Goal: Information Seeking & Learning: Learn about a topic

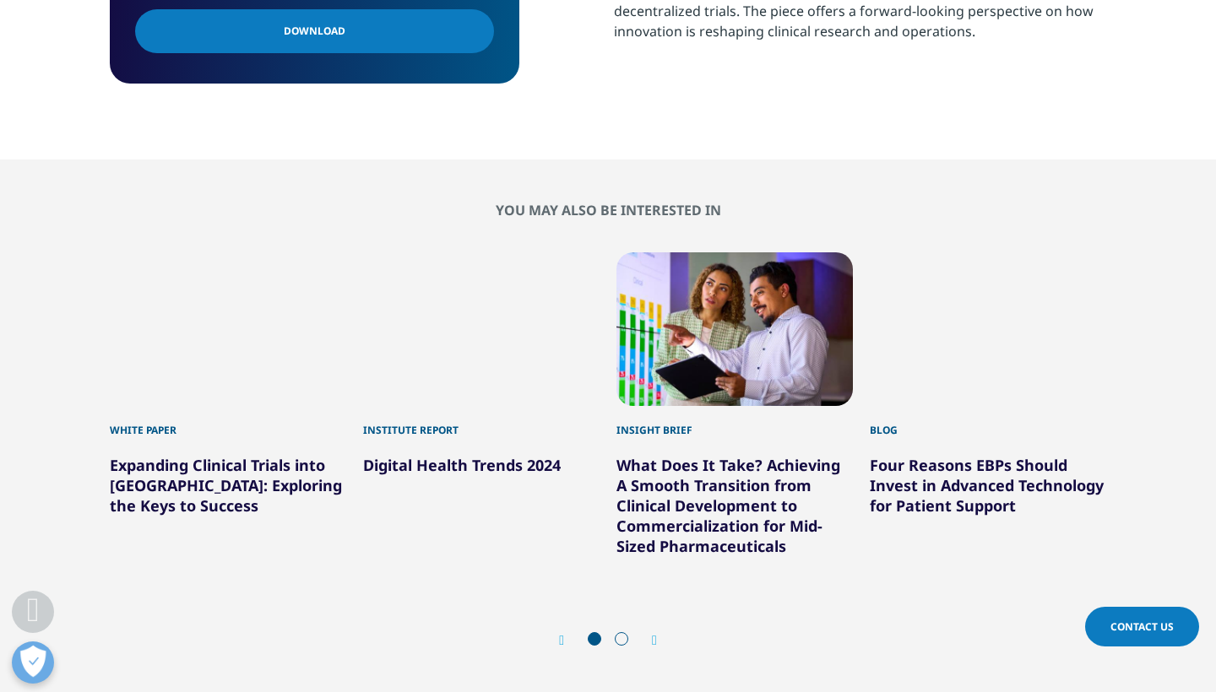
scroll to position [894, 0]
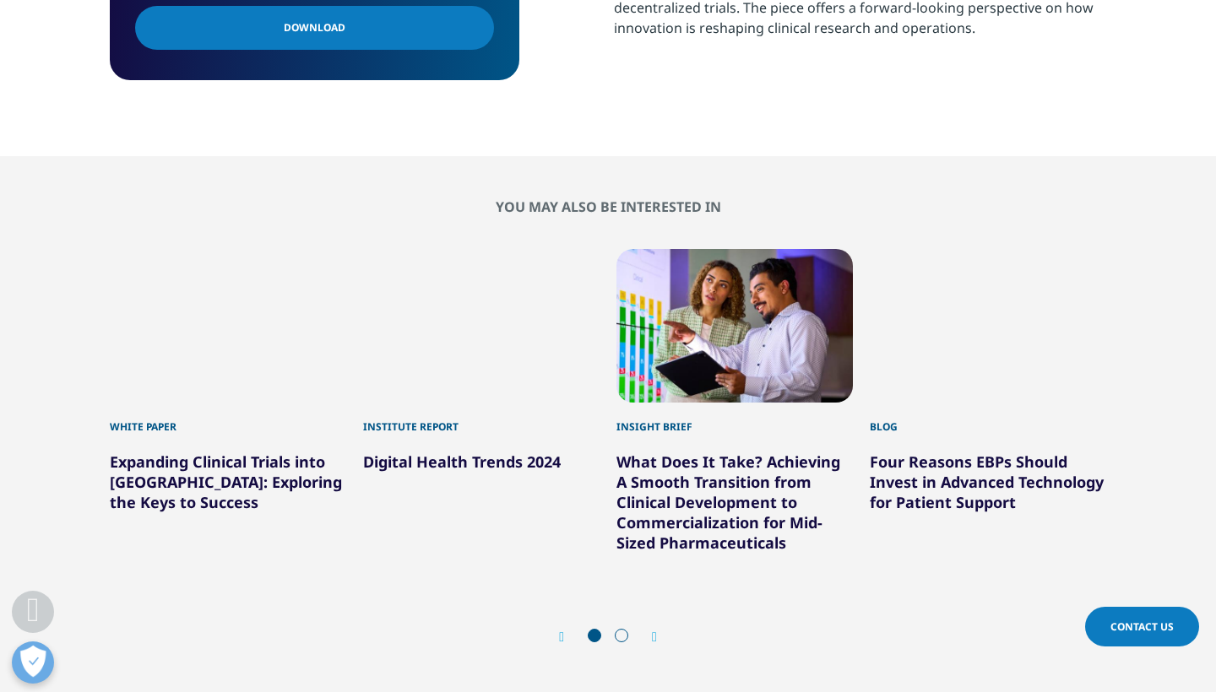
click at [949, 364] on div "4 / 6" at bounding box center [988, 326] width 236 height 154
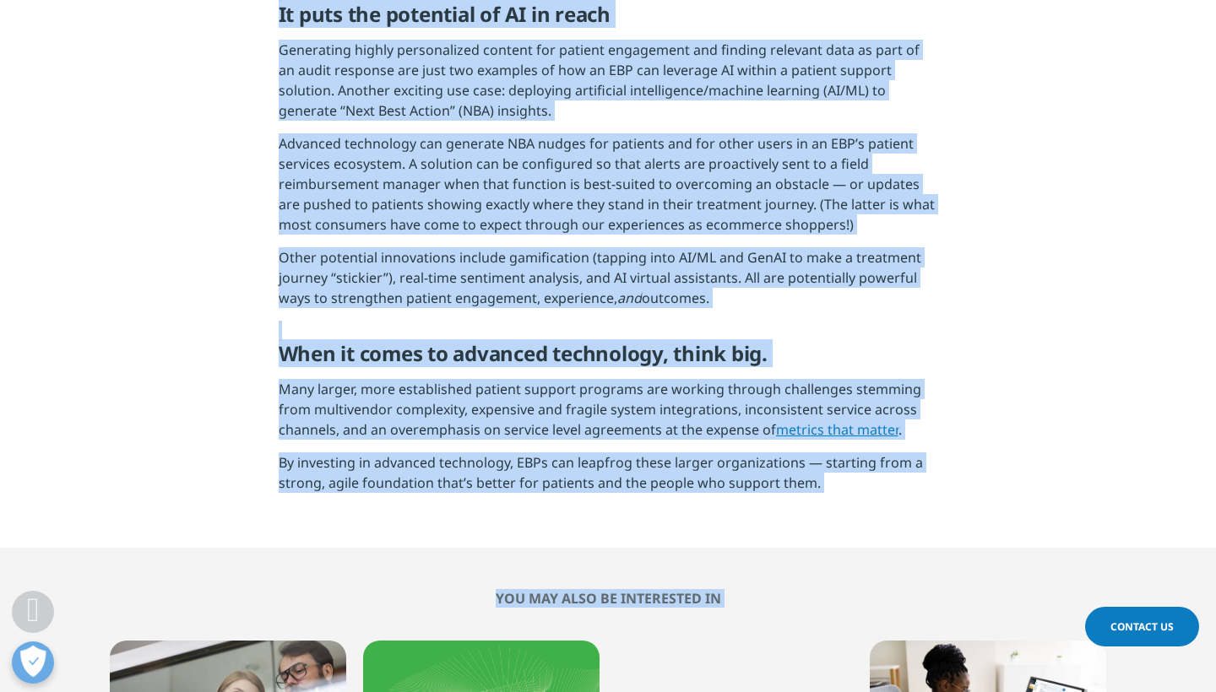
scroll to position [2278, 0]
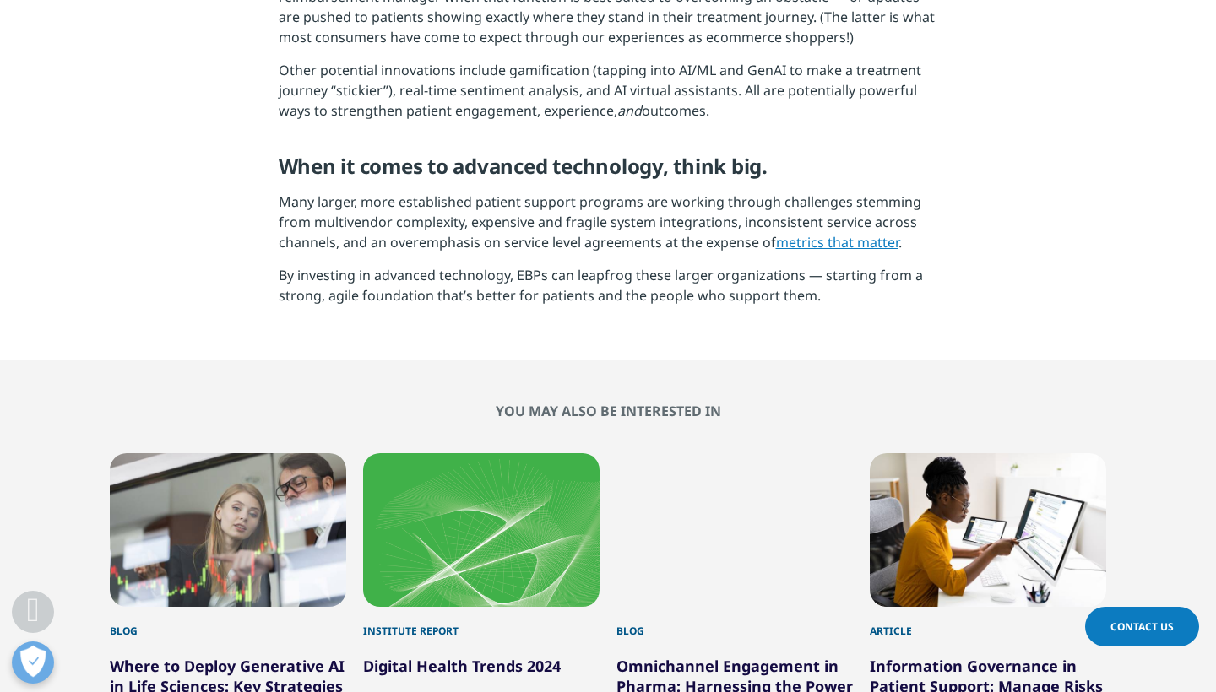
scroll to position [2620, 0]
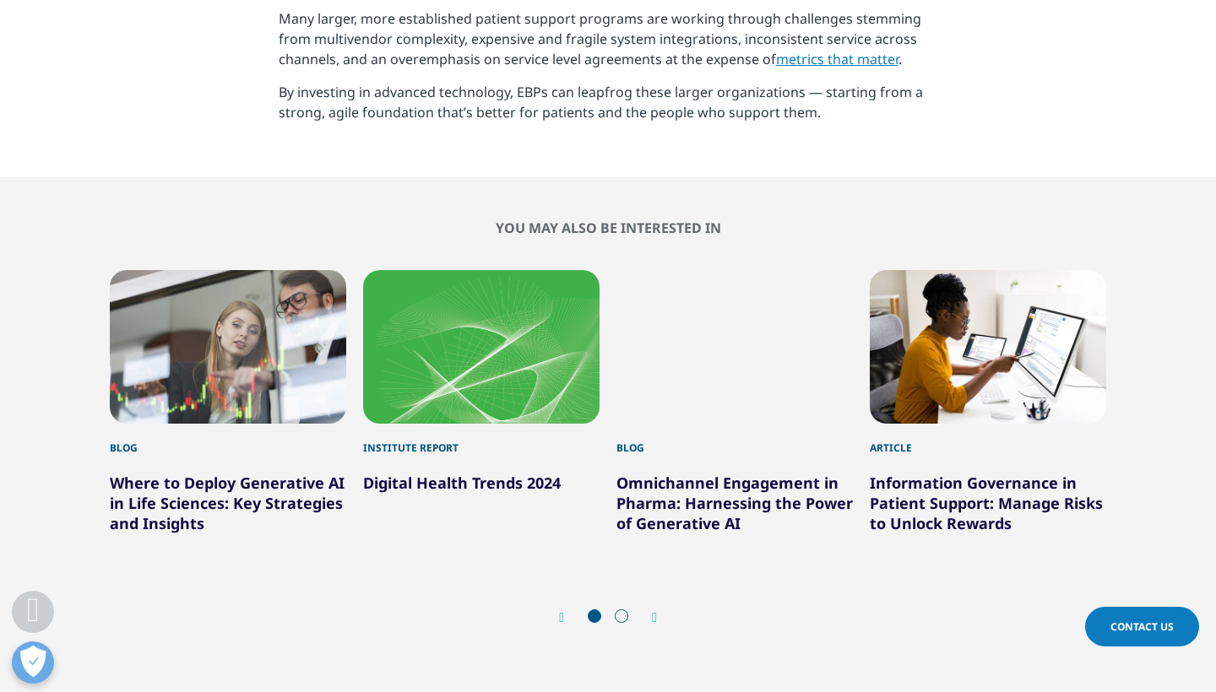
click at [764, 343] on div "3 / 6" at bounding box center [734, 347] width 236 height 154
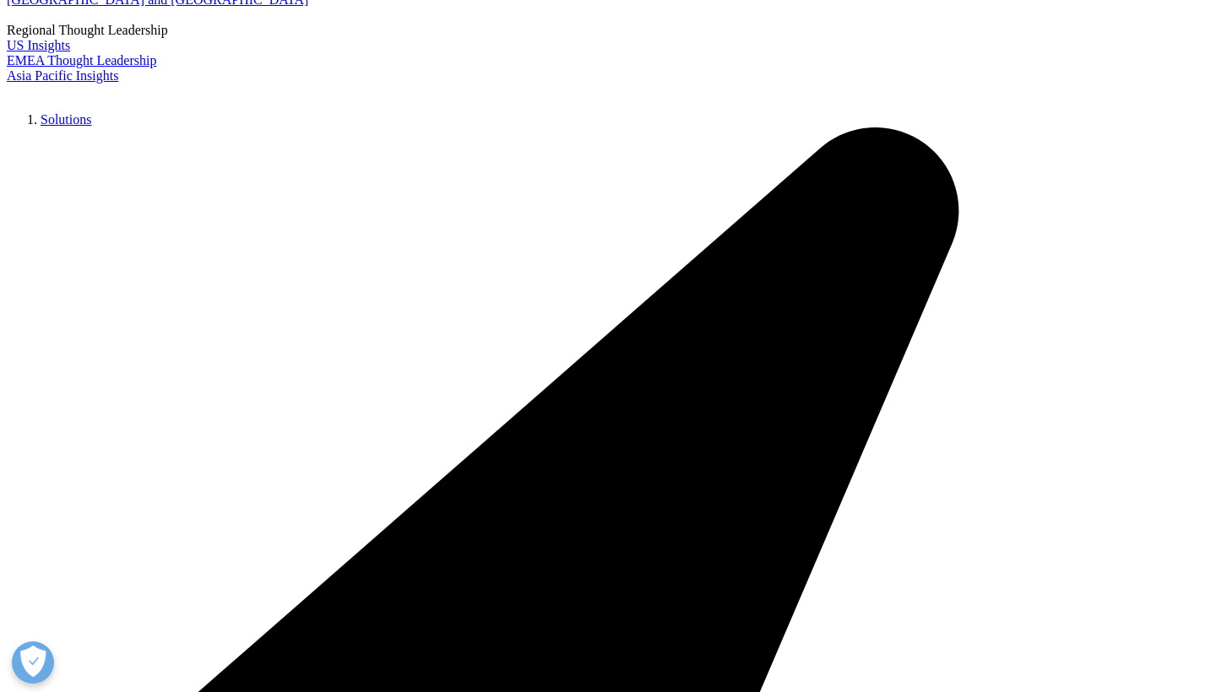
scroll to position [3836, 0]
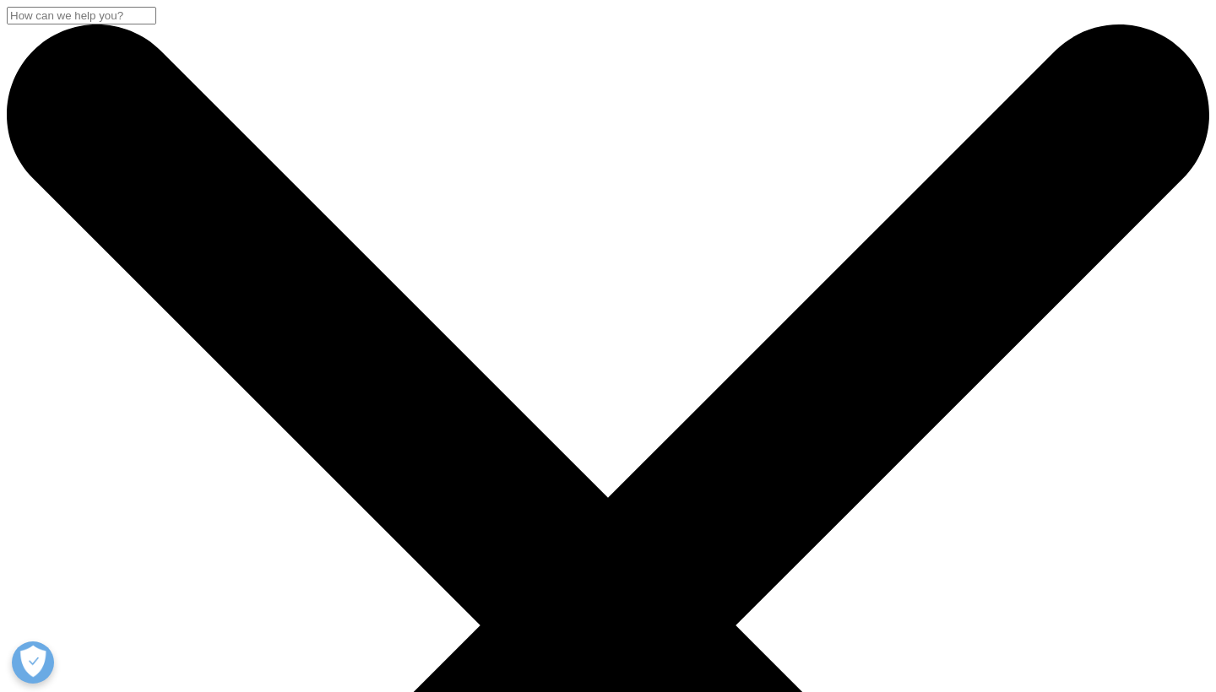
scroll to position [0, 0]
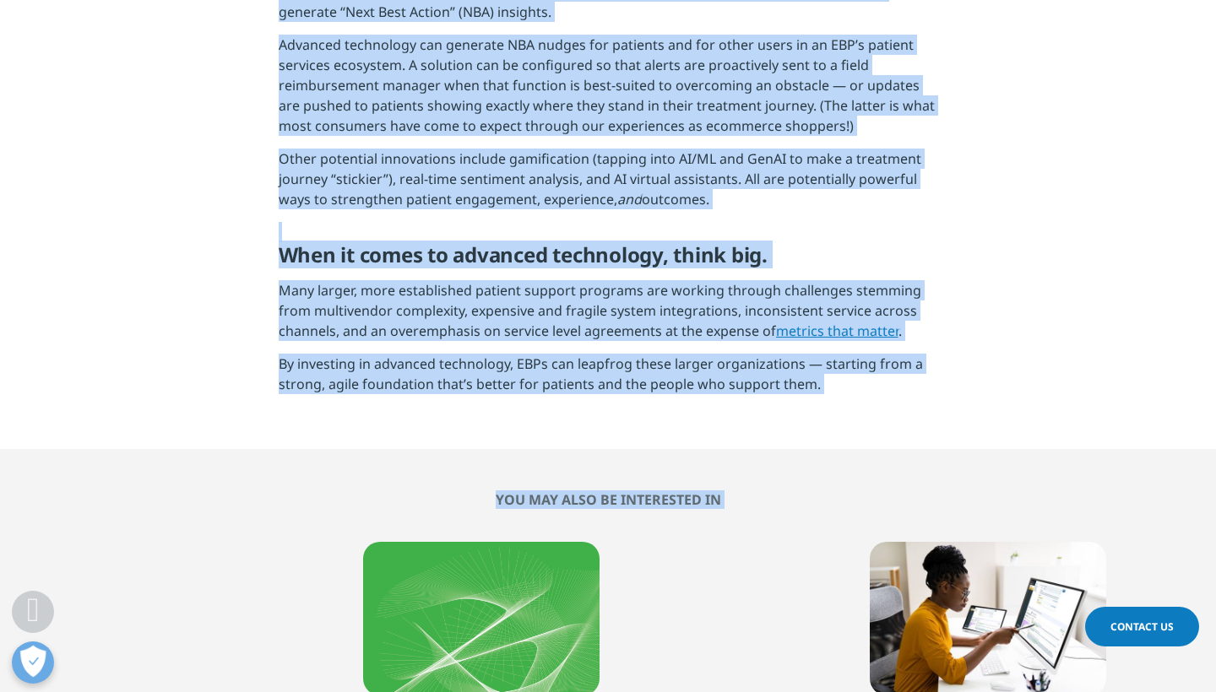
scroll to position [2388, 0]
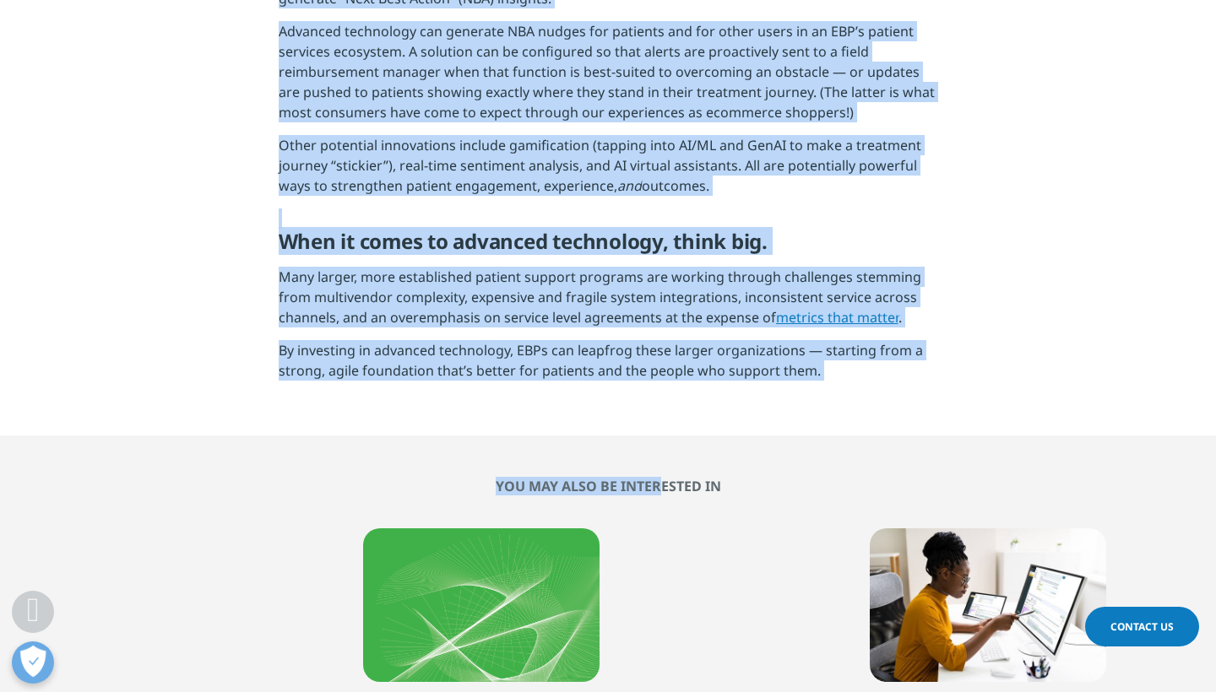
drag, startPoint x: 95, startPoint y: 209, endPoint x: 720, endPoint y: 432, distance: 663.3
copy div "Four Reasons EBPs Should Invest in Advanced Technology for Patient Support Kris…"
click at [664, 565] on div "3 / 6" at bounding box center [734, 605] width 236 height 154
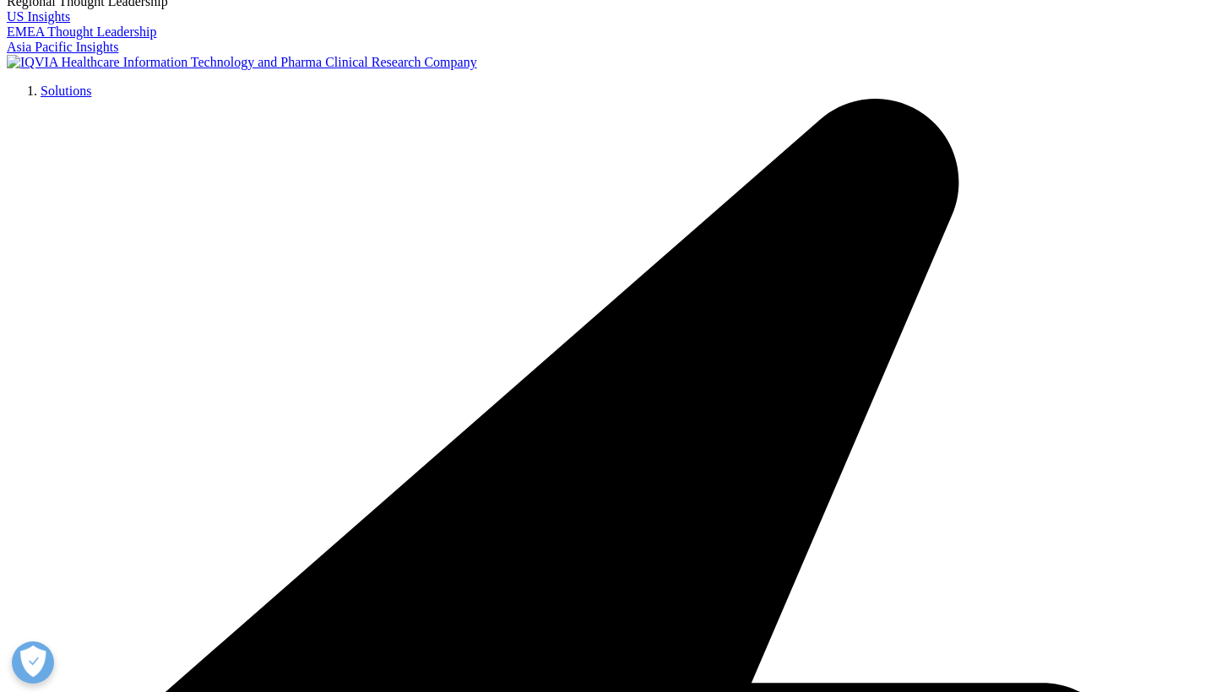
scroll to position [3930, 0]
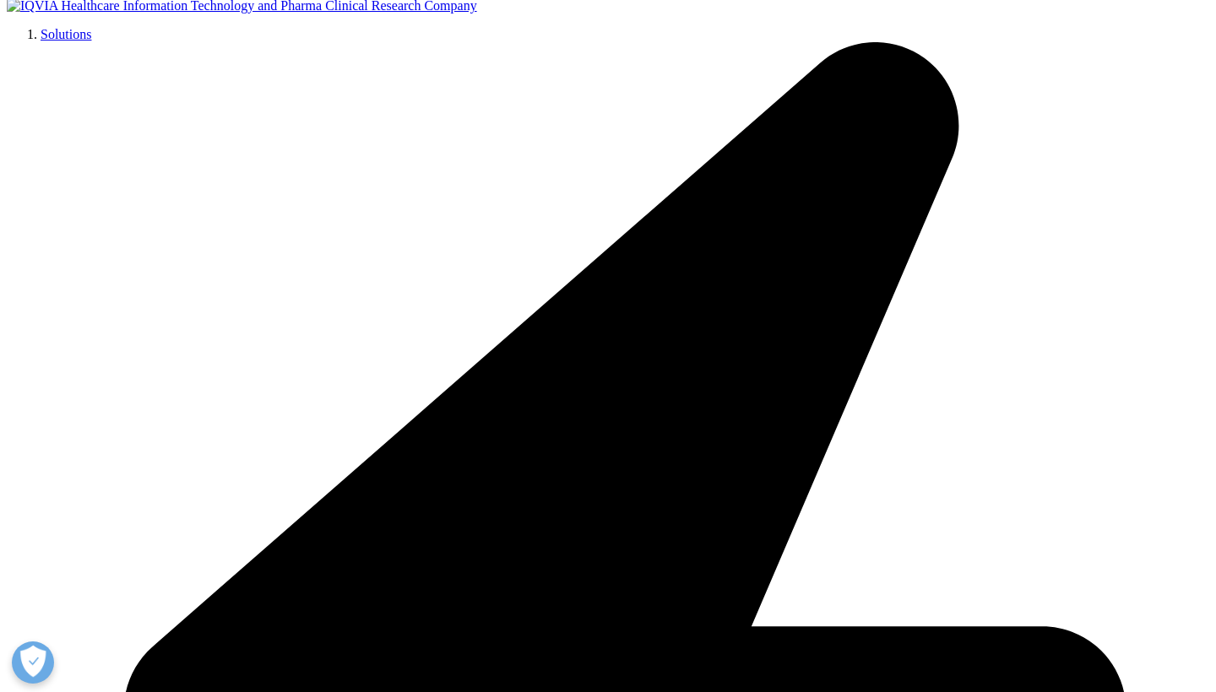
drag, startPoint x: 108, startPoint y: 173, endPoint x: 206, endPoint y: 691, distance: 527.5
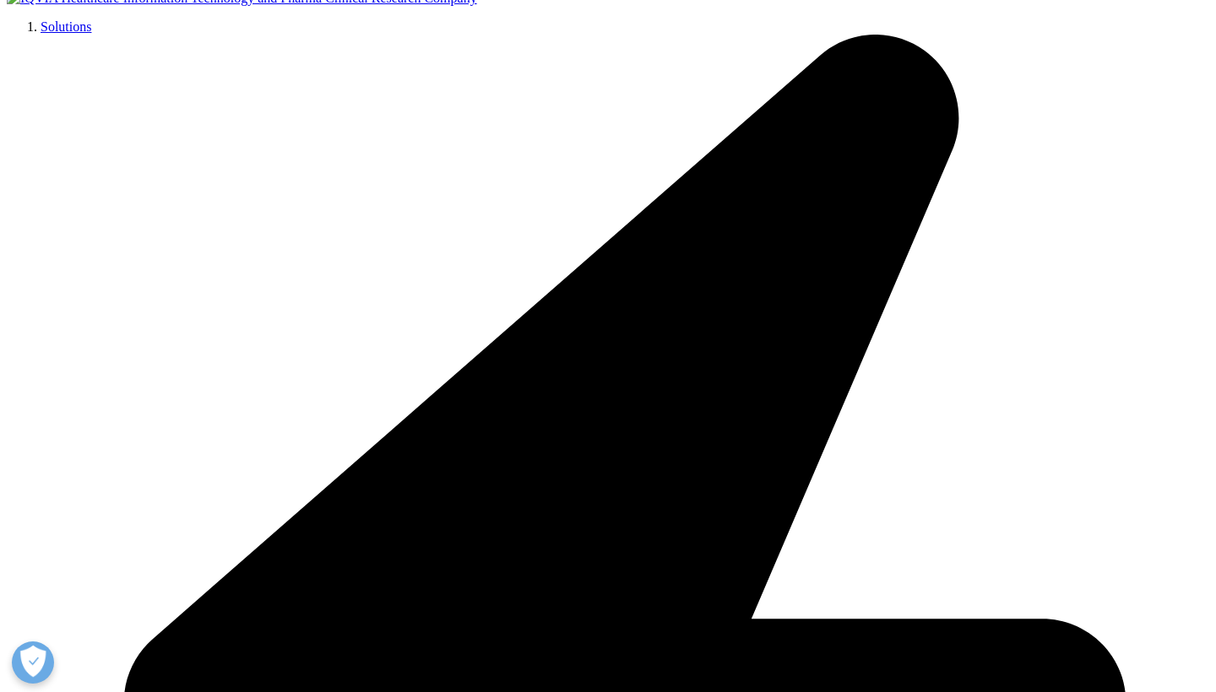
copy div "Blog Omnichannel Engagement in Pharma: Harnessing the Power of Generative AI Av…"
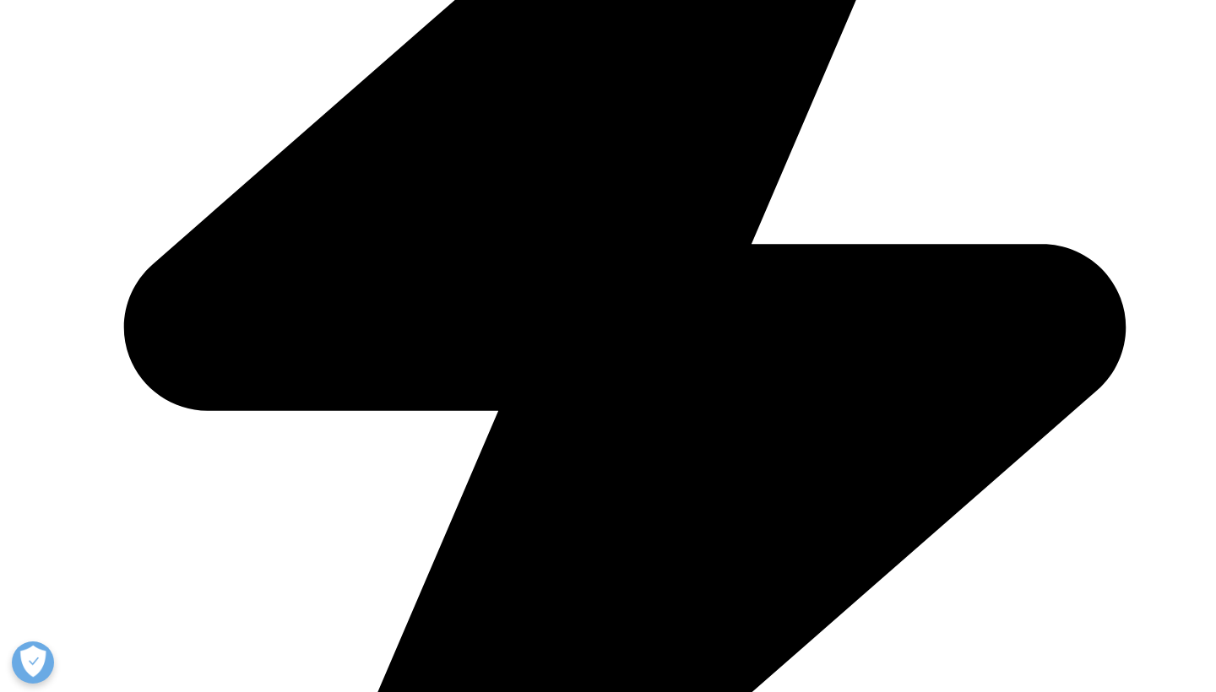
scroll to position [4305, 0]
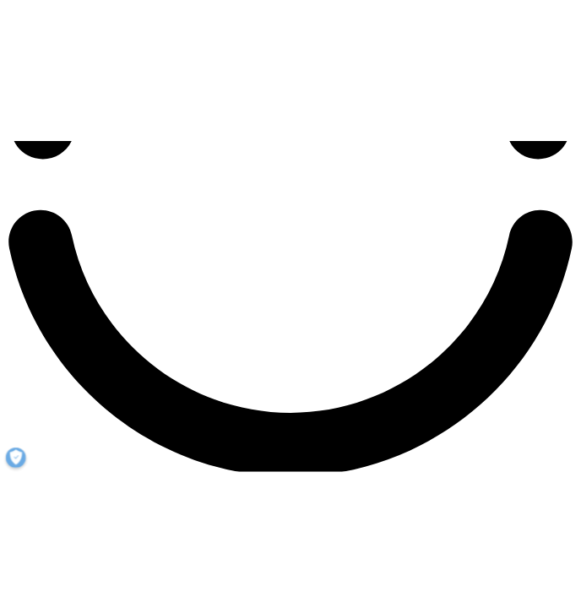
scroll to position [2984, 0]
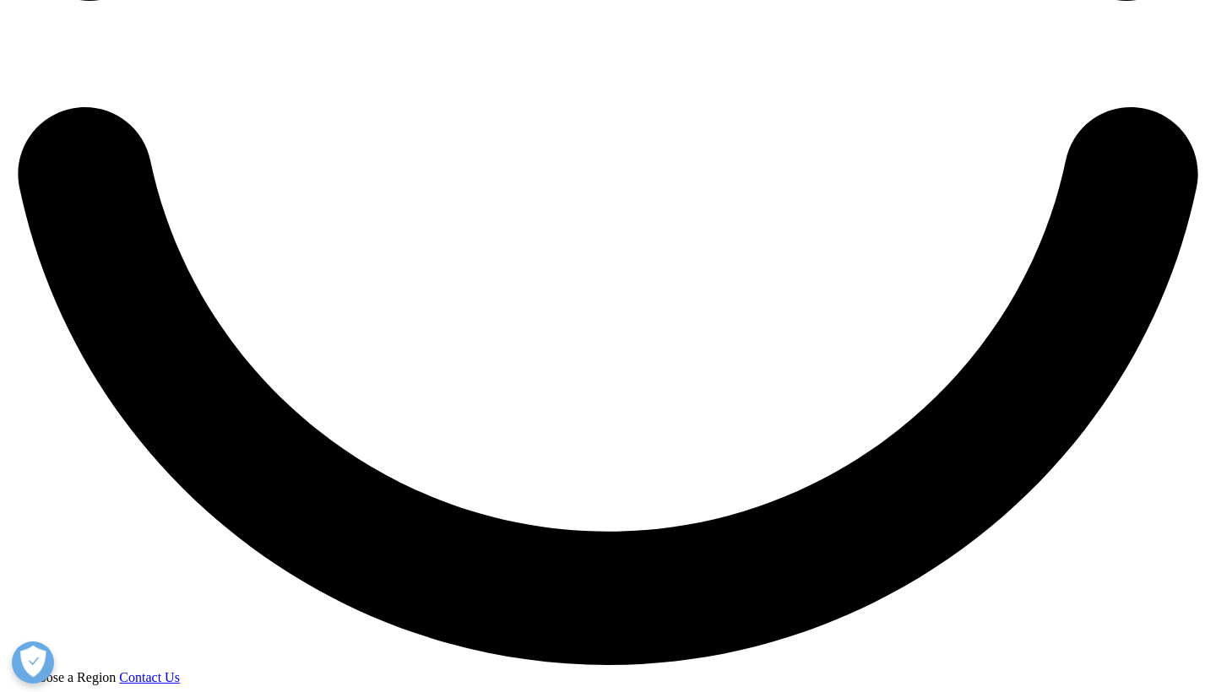
drag, startPoint x: 114, startPoint y: 160, endPoint x: 442, endPoint y: 691, distance: 625.1
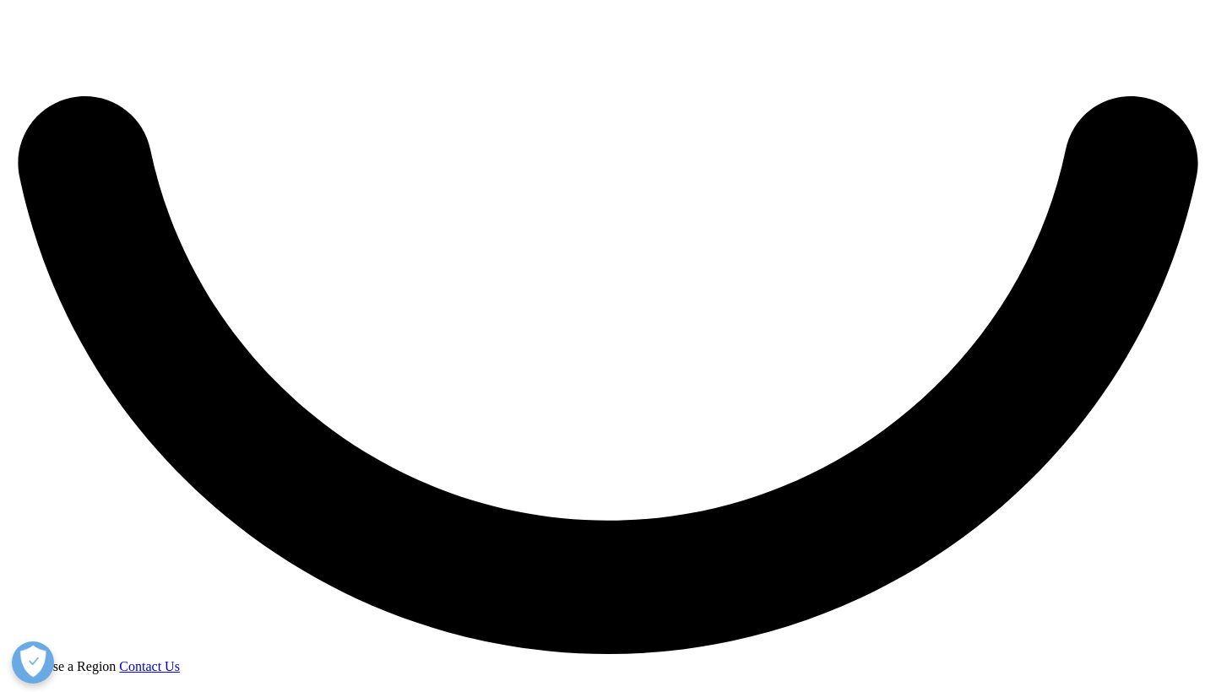
copy div "Lore Ipsumdolorsitam Cons Adipisci: Eli Seddoeius Temp in Utlaboreet DO Magnaa …"
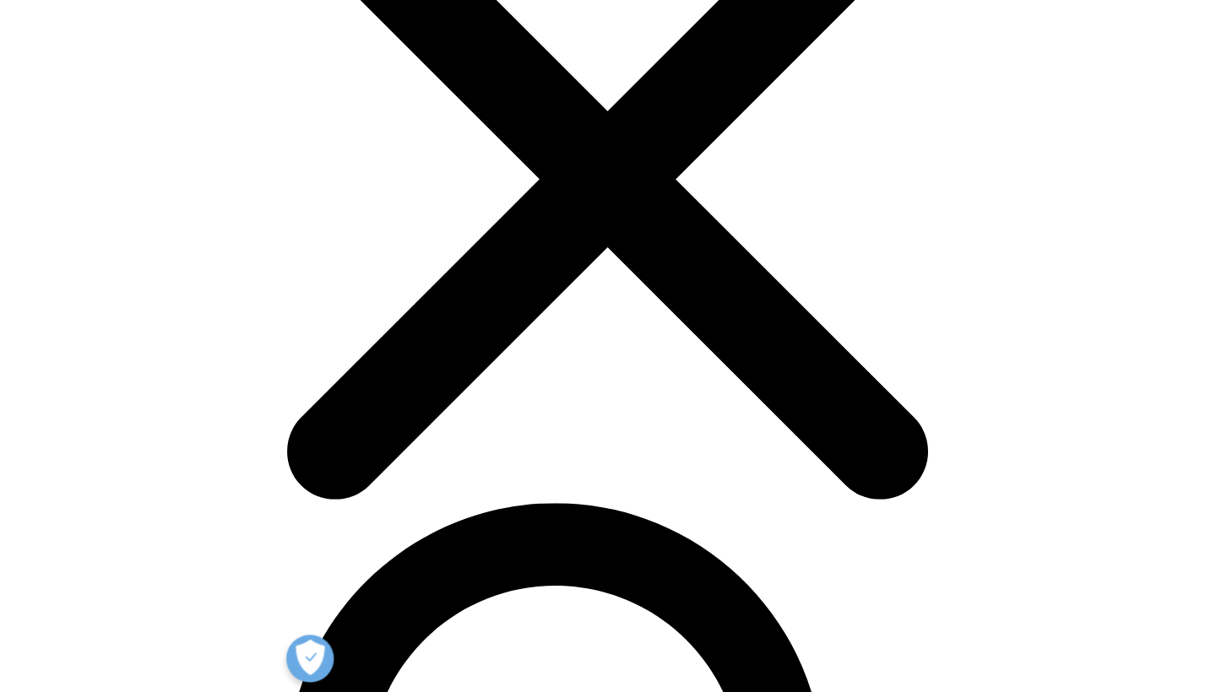
scroll to position [149, 0]
